Goal: Transaction & Acquisition: Purchase product/service

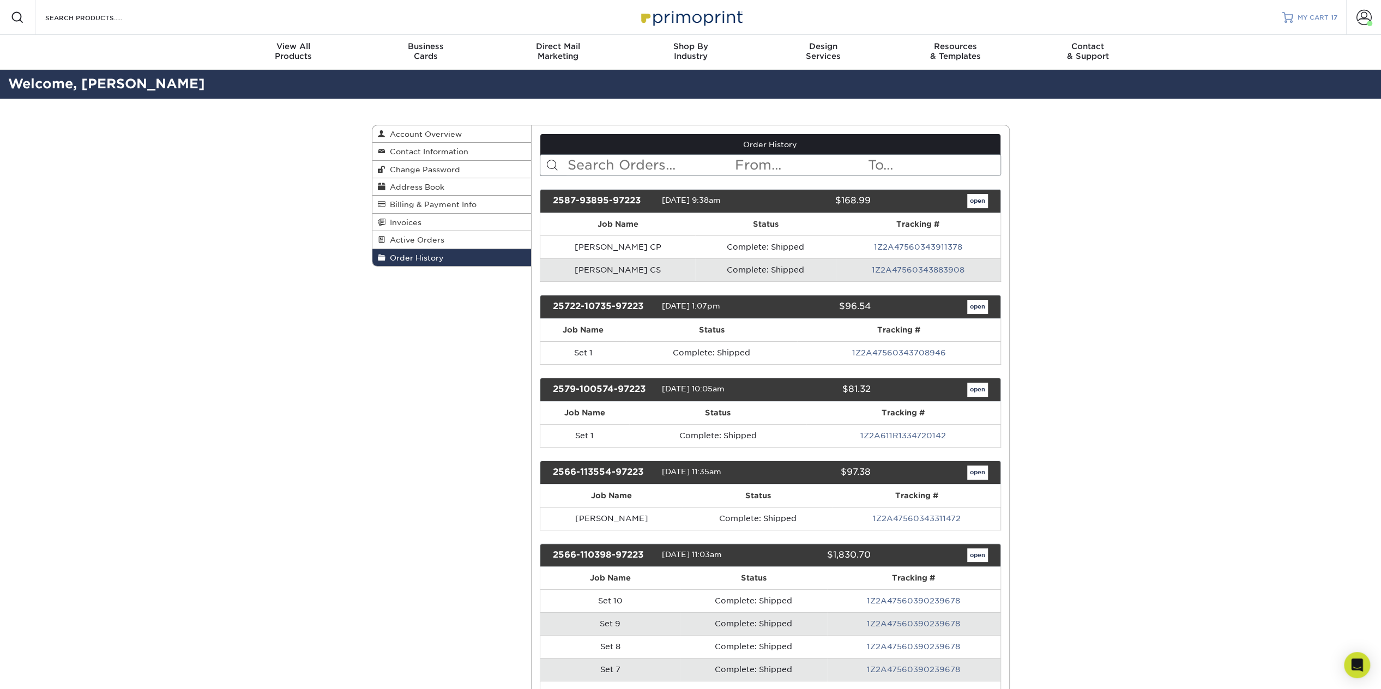
click at [1308, 14] on span "MY CART" at bounding box center [1313, 17] width 31 height 9
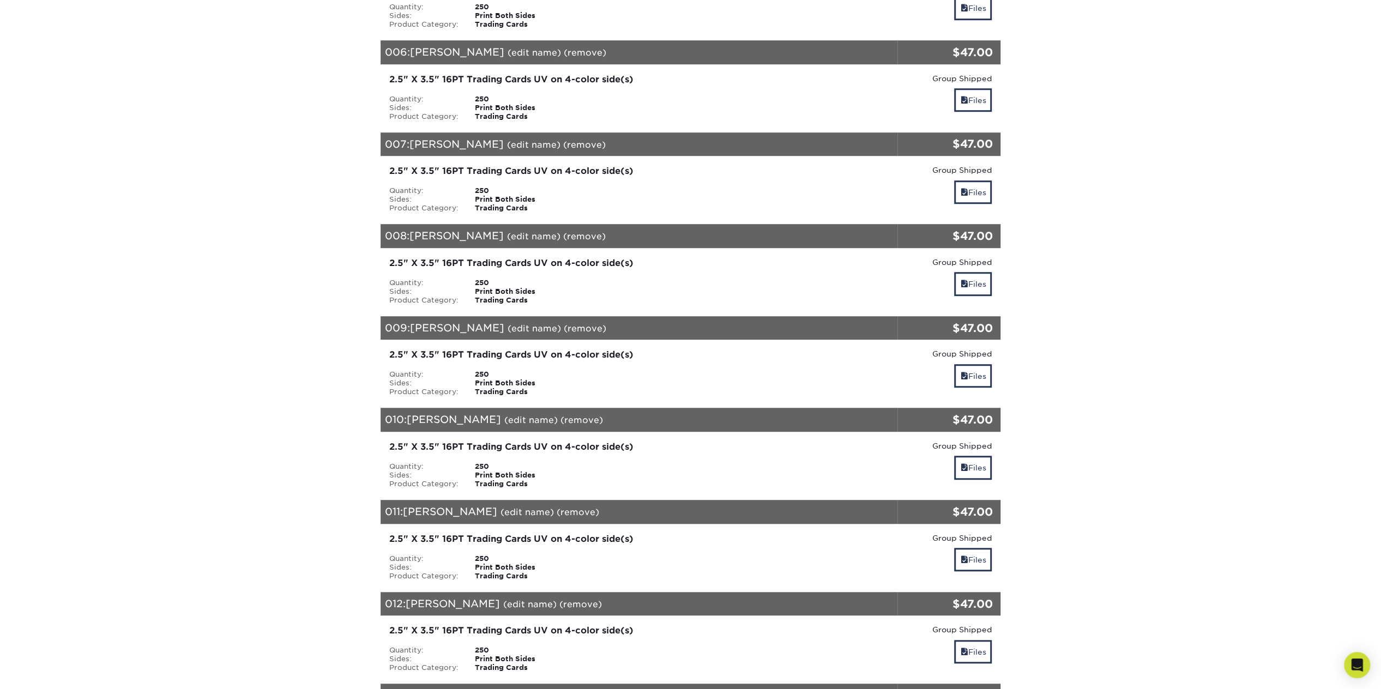
scroll to position [1584, 0]
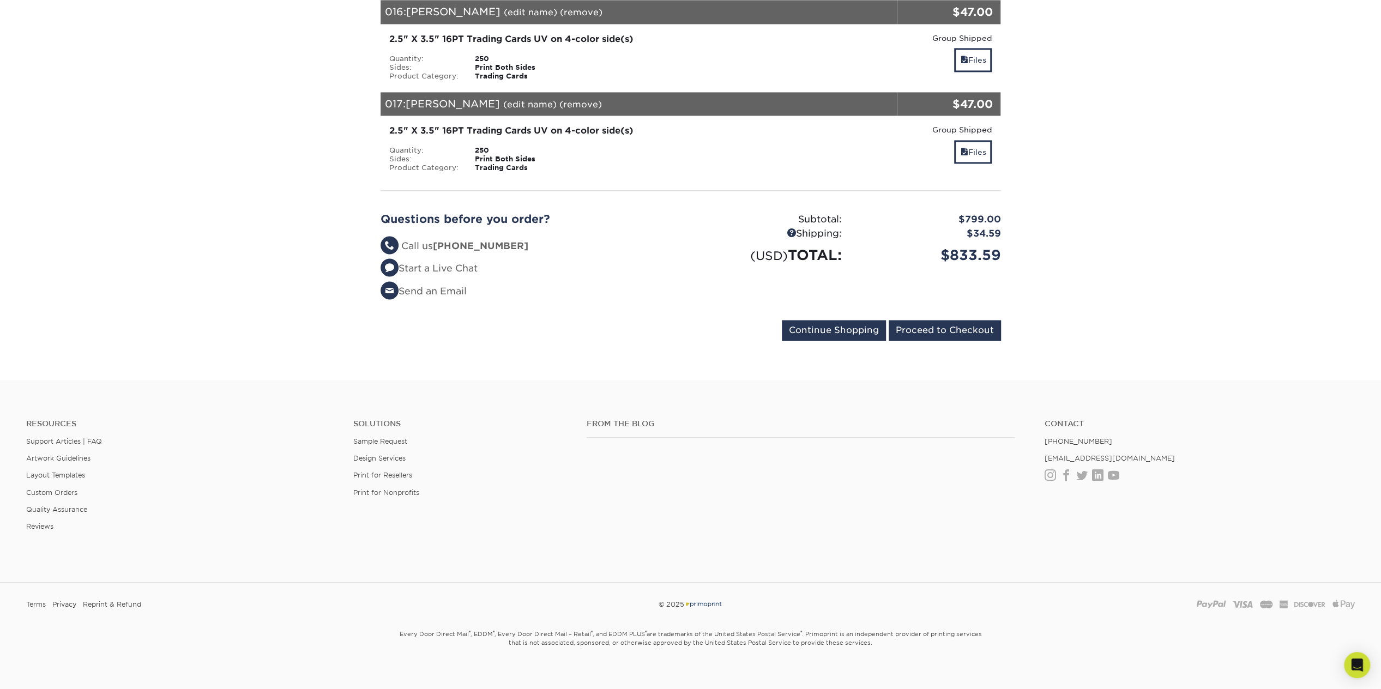
drag, startPoint x: 290, startPoint y: 215, endPoint x: 755, endPoint y: 439, distance: 516.6
click at [932, 325] on input "Proceed to Checkout" at bounding box center [945, 330] width 112 height 21
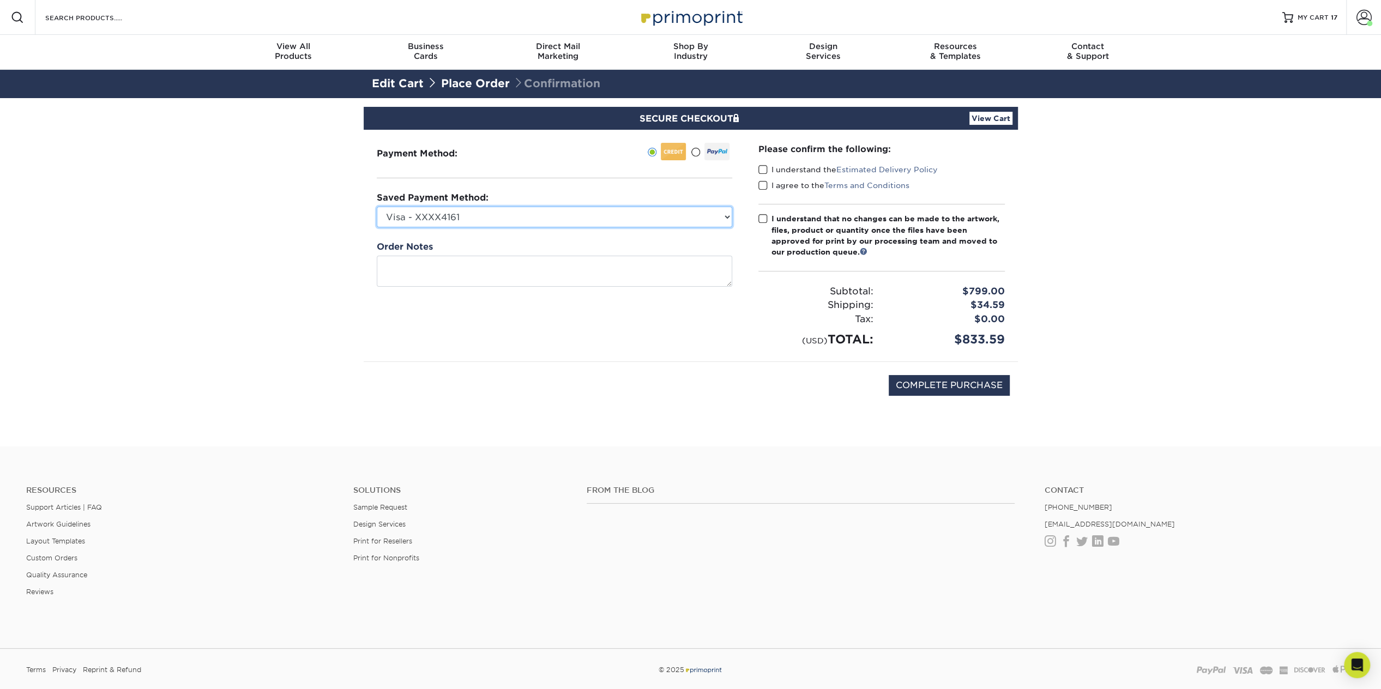
click at [593, 220] on select "Visa - XXXX4161 Visa - XXXX7869 Visa - XXXX2504 New Credit Card" at bounding box center [555, 217] width 356 height 21
select select "44344"
click at [377, 207] on select "Visa - XXXX4161 Visa - XXXX7869 Visa - XXXX2504 New Credit Card" at bounding box center [555, 217] width 356 height 21
click at [762, 169] on span at bounding box center [763, 170] width 9 height 10
click at [0, 0] on input "I understand the Estimated Delivery Policy" at bounding box center [0, 0] width 0 height 0
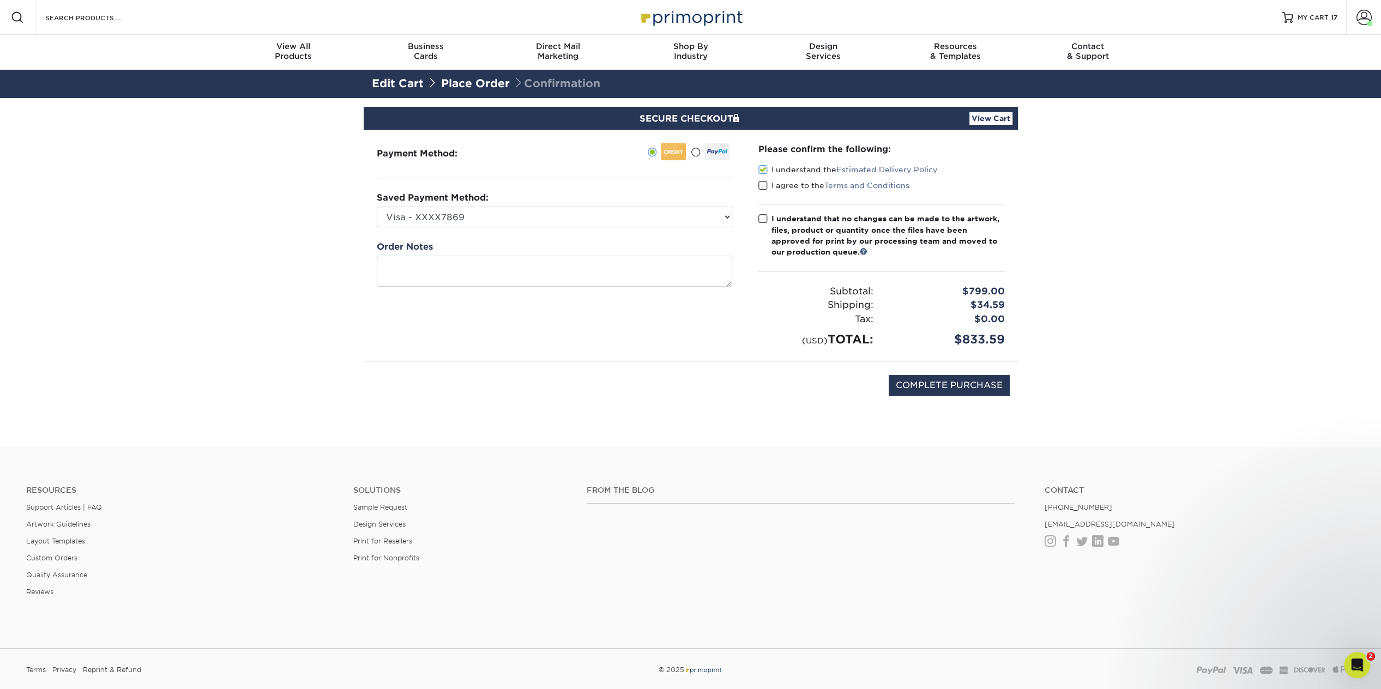
click at [761, 172] on span at bounding box center [763, 170] width 9 height 10
click at [0, 0] on input "I understand the Estimated Delivery Policy" at bounding box center [0, 0] width 0 height 0
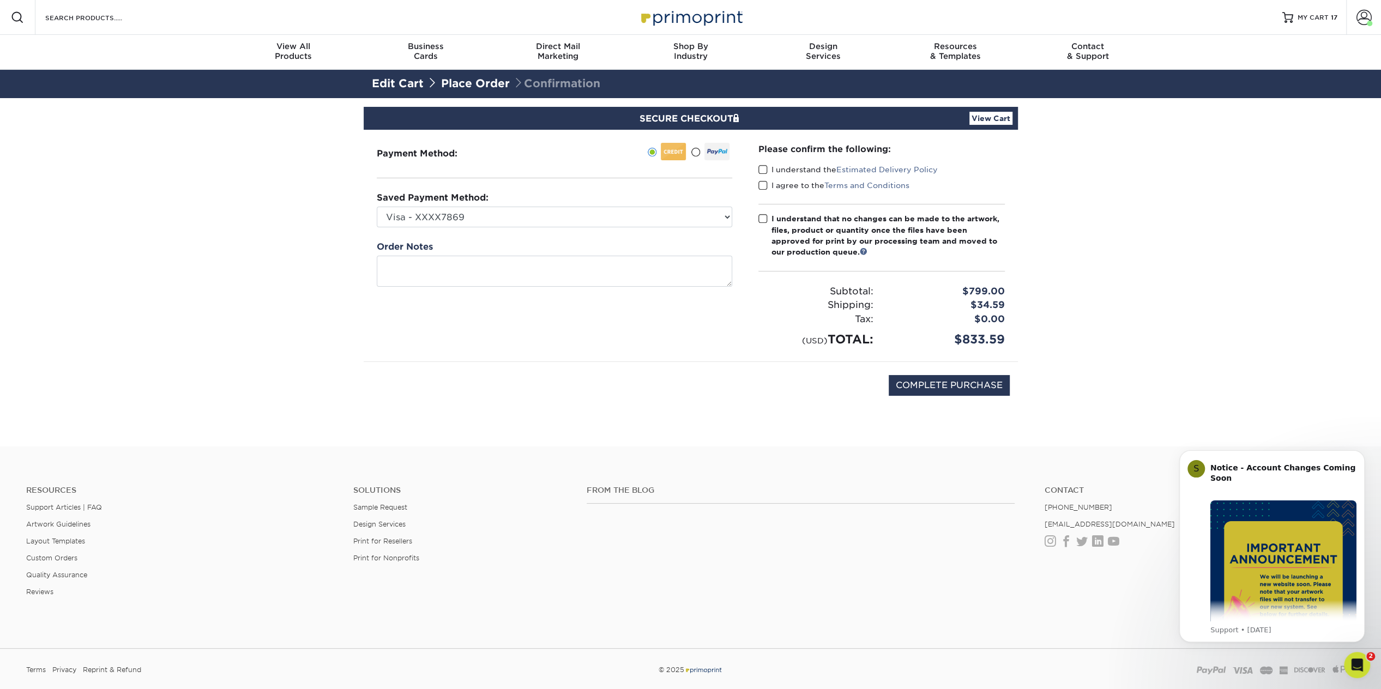
click at [762, 181] on span at bounding box center [763, 186] width 9 height 10
click at [0, 0] on input "I agree to the Terms and Conditions" at bounding box center [0, 0] width 0 height 0
click at [759, 161] on div "Please confirm the following: I understand the Estimated Delivery Policy I agre…" at bounding box center [882, 246] width 246 height 206
click at [760, 173] on span at bounding box center [763, 170] width 9 height 10
click at [0, 0] on input "I understand the Estimated Delivery Policy" at bounding box center [0, 0] width 0 height 0
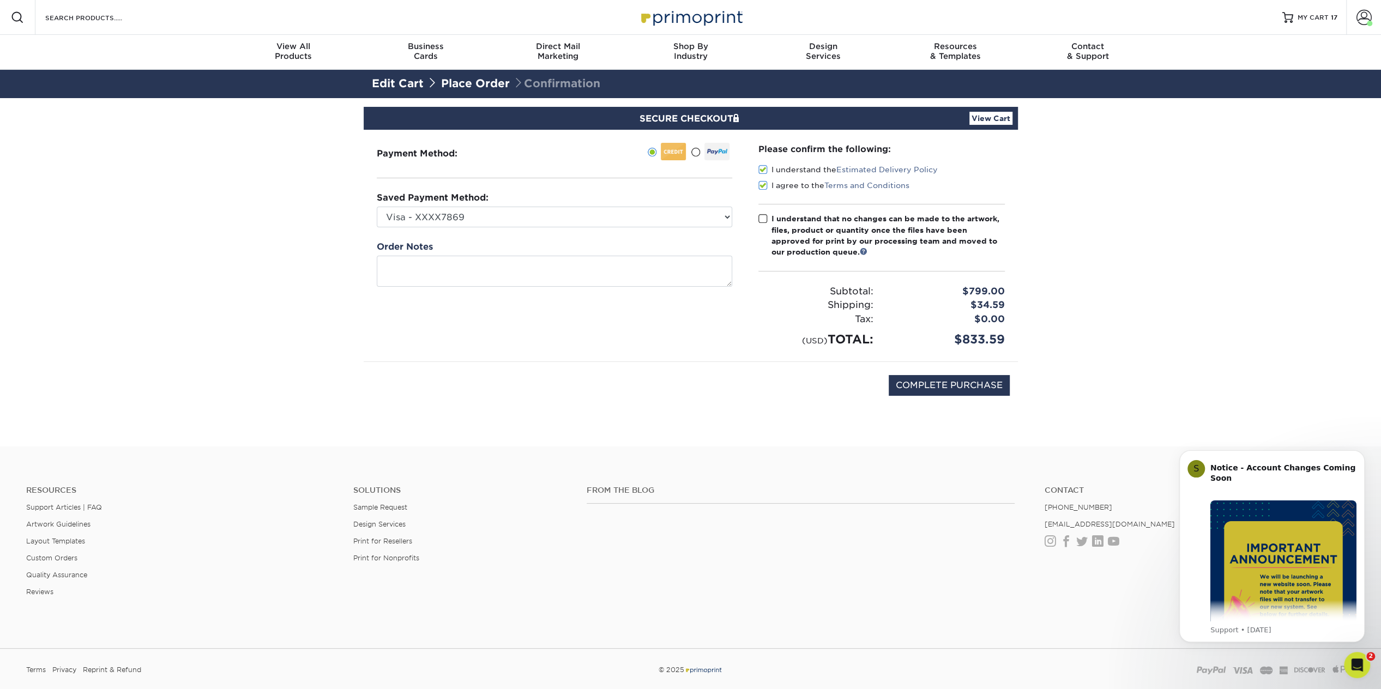
click at [760, 214] on span at bounding box center [763, 219] width 9 height 10
click at [0, 0] on input "I understand that no changes can be made to the artwork, files, product or quan…" at bounding box center [0, 0] width 0 height 0
click at [917, 387] on input "COMPLETE PURCHASE" at bounding box center [949, 385] width 121 height 21
type input "PROCESSING, PLEASE WAIT..."
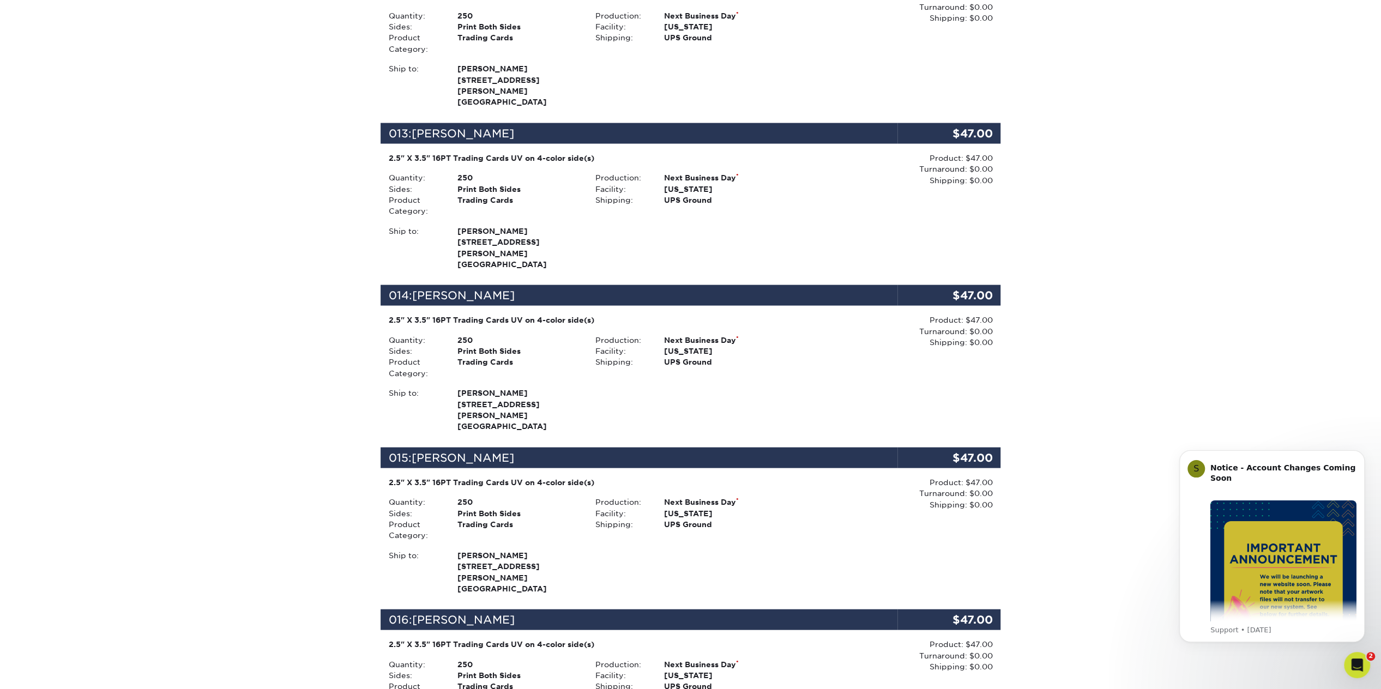
scroll to position [2508, 0]
